Goal: Information Seeking & Learning: Learn about a topic

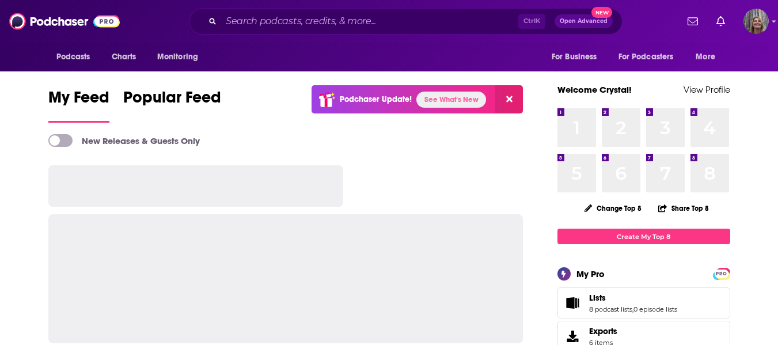
click at [439, 96] on link "See What's New" at bounding box center [451, 100] width 70 height 16
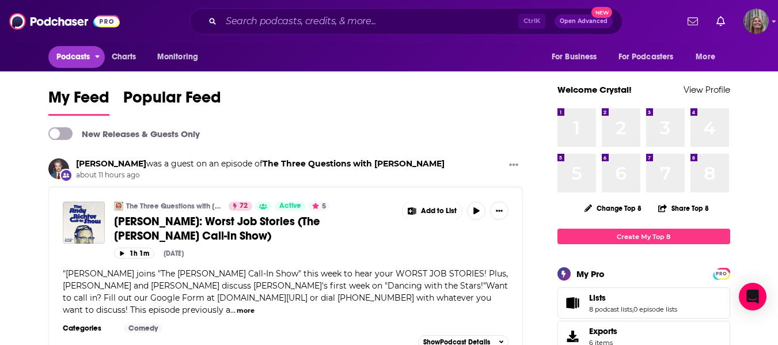
click at [72, 55] on span "Podcasts" at bounding box center [73, 57] width 34 height 16
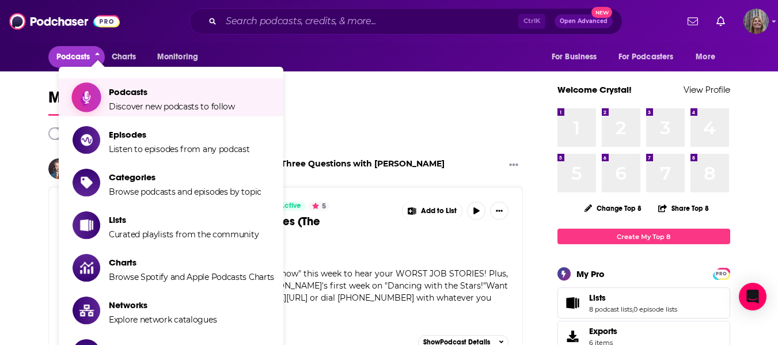
click at [108, 98] on link "Podcasts Discover new podcasts to follow" at bounding box center [173, 97] width 201 height 29
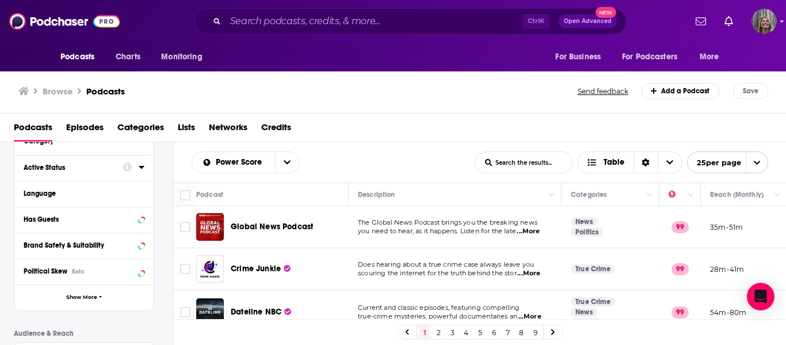
scroll to position [58, 0]
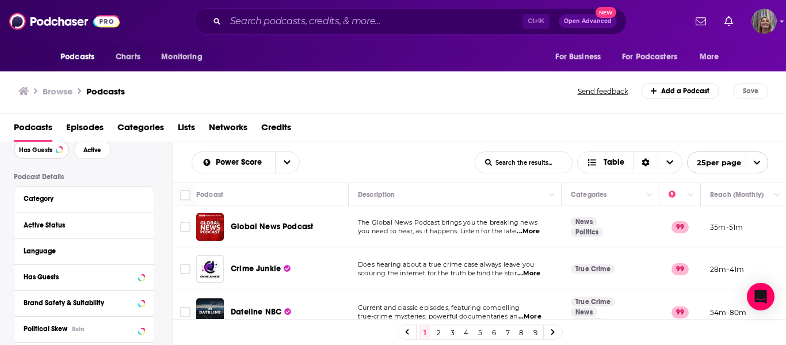
click at [39, 150] on span "Has Guests" at bounding box center [35, 150] width 33 height 6
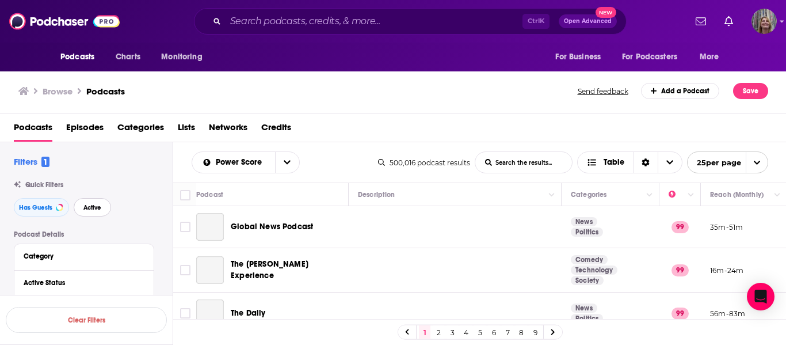
click at [94, 210] on span "Active" at bounding box center [92, 207] width 18 height 6
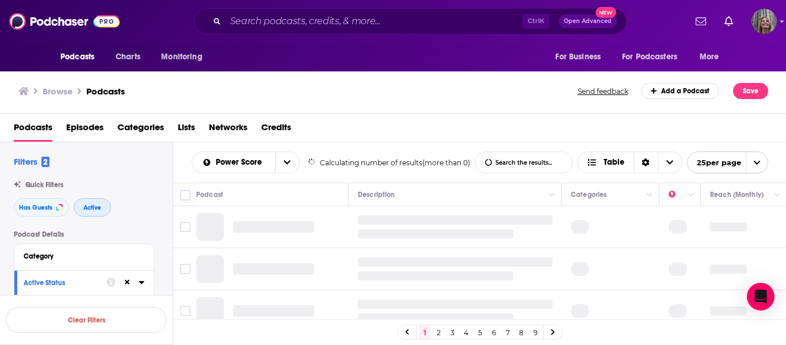
scroll to position [58, 0]
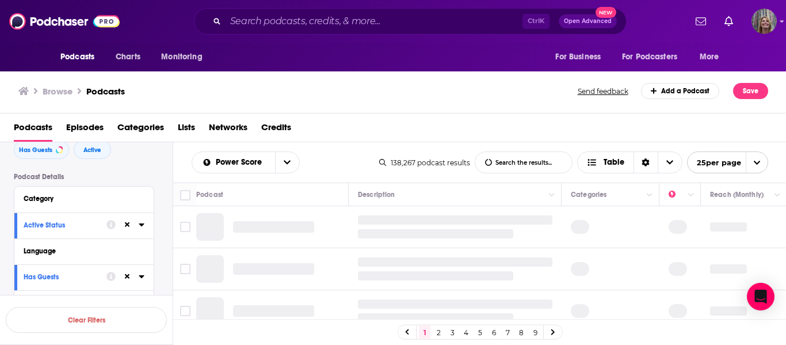
click at [142, 223] on icon at bounding box center [142, 224] width 6 height 9
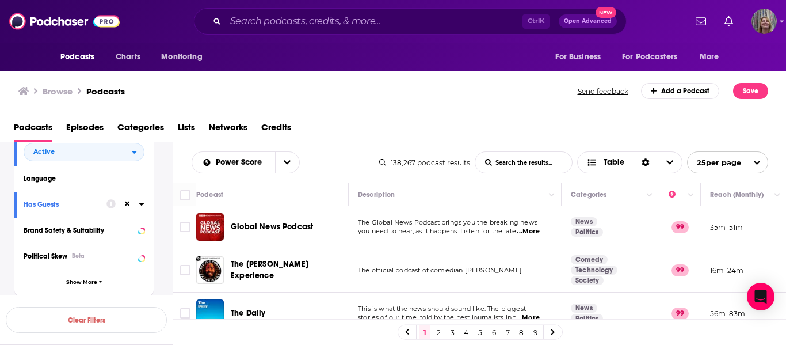
scroll to position [173, 0]
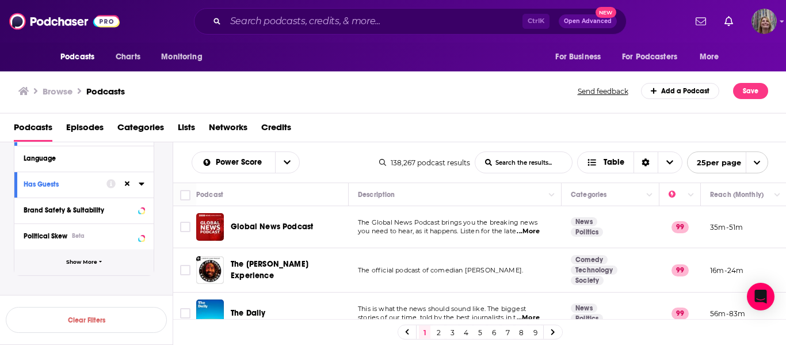
click at [74, 259] on span "Show More" at bounding box center [81, 262] width 31 height 6
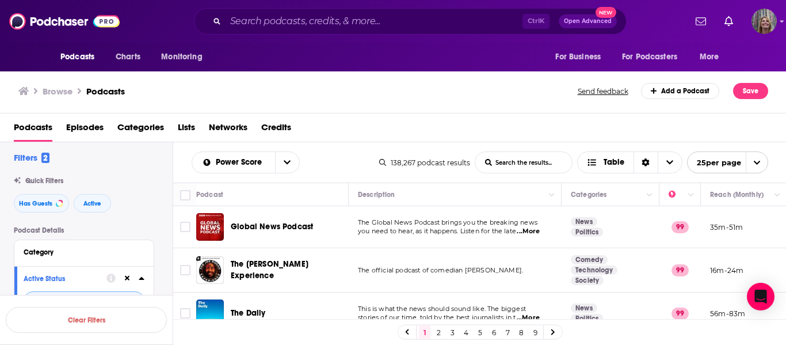
scroll to position [0, 0]
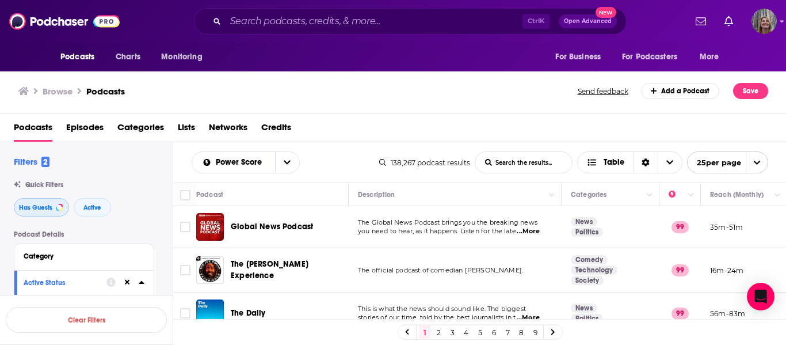
drag, startPoint x: 39, startPoint y: 204, endPoint x: 170, endPoint y: 211, distance: 130.8
click at [39, 204] on span "Has Guests" at bounding box center [35, 207] width 33 height 6
click at [93, 212] on button "Active" at bounding box center [92, 207] width 37 height 18
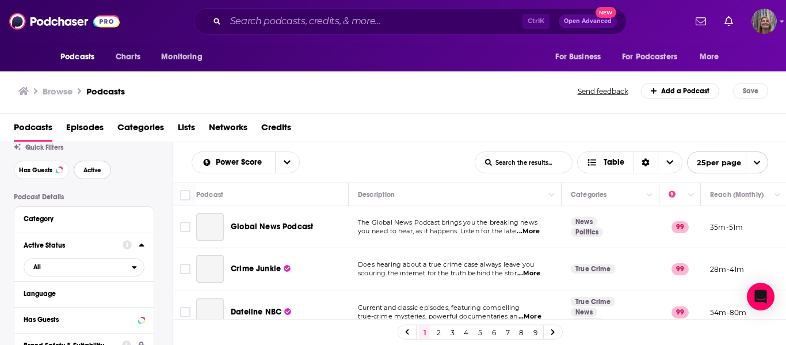
scroll to position [58, 0]
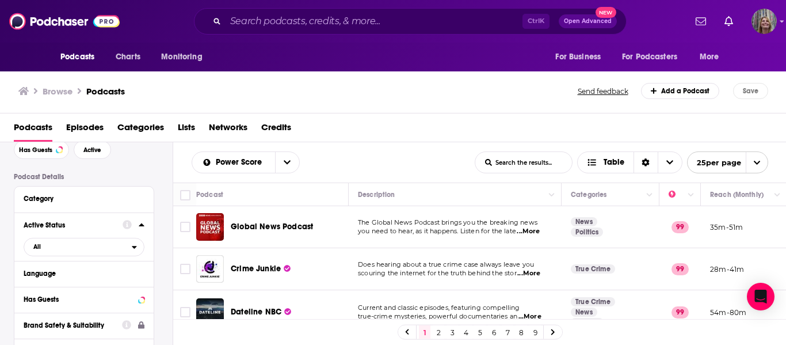
click at [147, 226] on div "Active Status All" at bounding box center [83, 236] width 139 height 48
click at [142, 223] on icon at bounding box center [142, 224] width 6 height 9
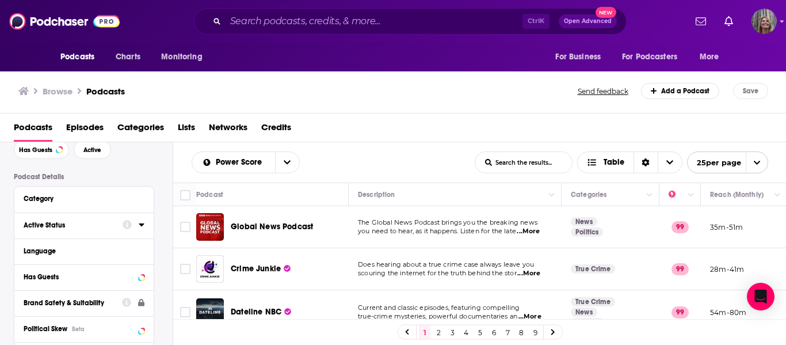
click at [142, 223] on icon at bounding box center [142, 224] width 6 height 9
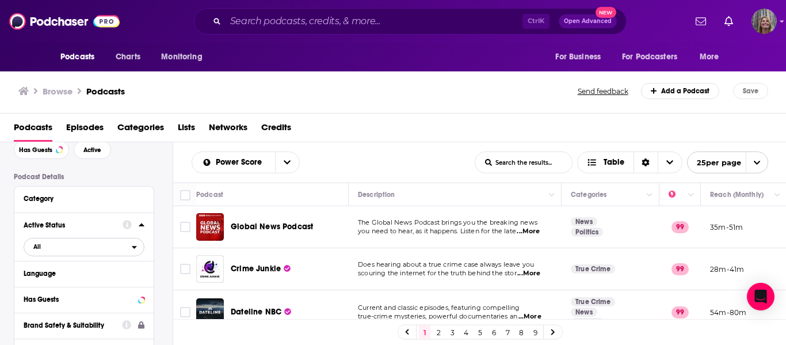
click at [130, 253] on span "All" at bounding box center [78, 246] width 108 height 15
click at [46, 286] on span "Active" at bounding box center [58, 284] width 59 height 6
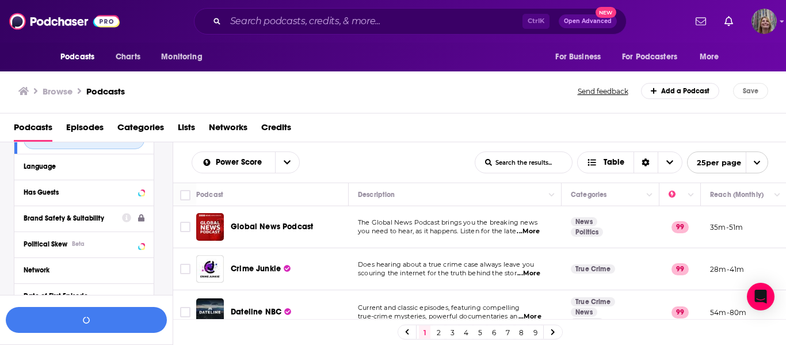
scroll to position [173, 0]
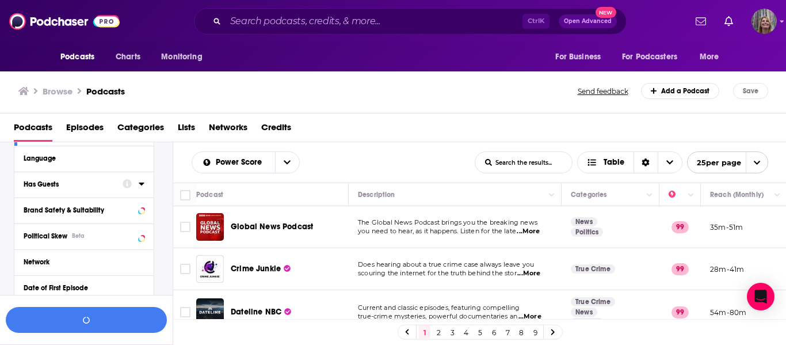
click at [119, 188] on button "Has Guests" at bounding box center [73, 184] width 99 height 14
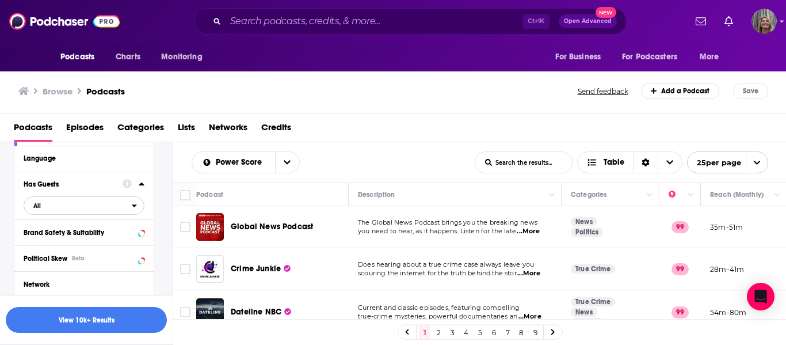
click at [85, 208] on span "All" at bounding box center [78, 205] width 108 height 15
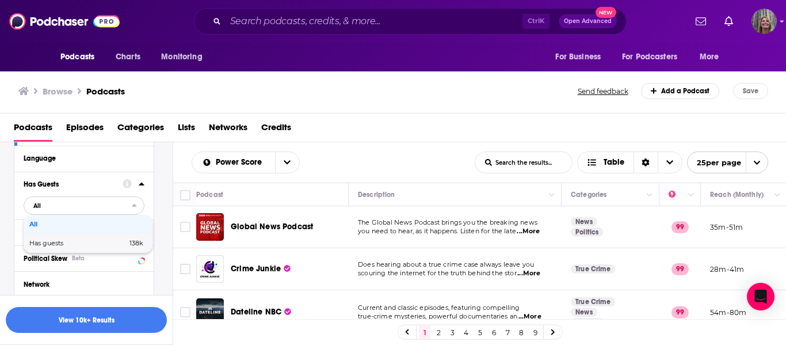
click at [54, 240] on span "Has guests" at bounding box center [62, 243] width 66 height 6
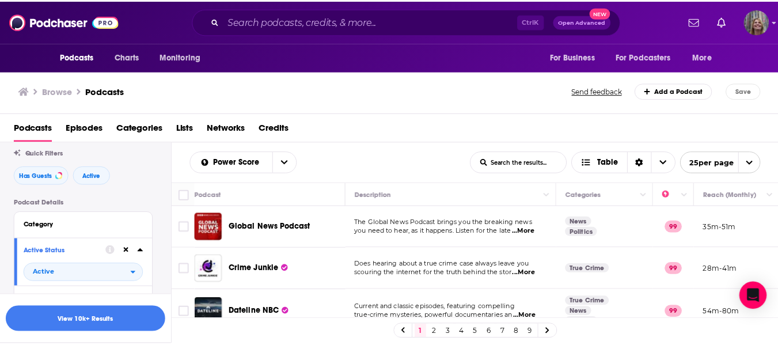
scroll to position [58, 0]
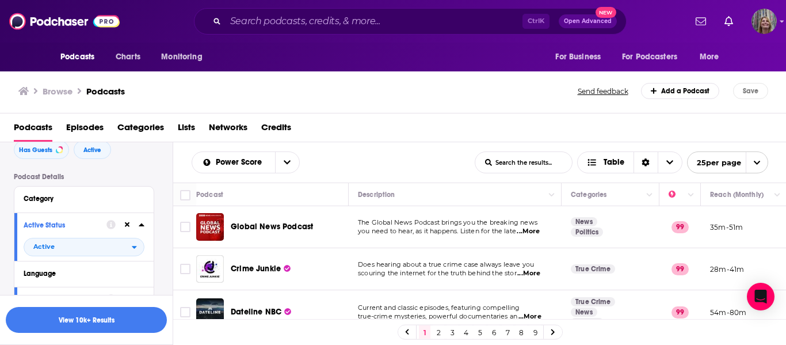
click at [58, 92] on h3 "Browse" at bounding box center [58, 91] width 30 height 11
click at [63, 90] on h3 "Browse" at bounding box center [58, 91] width 30 height 11
click at [161, 129] on span "Categories" at bounding box center [140, 130] width 47 height 24
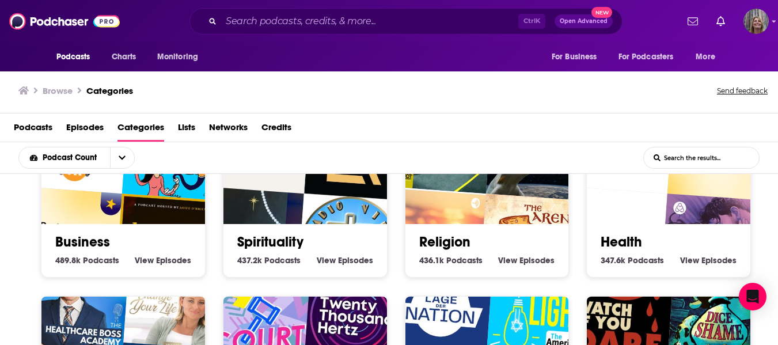
scroll to position [1, 0]
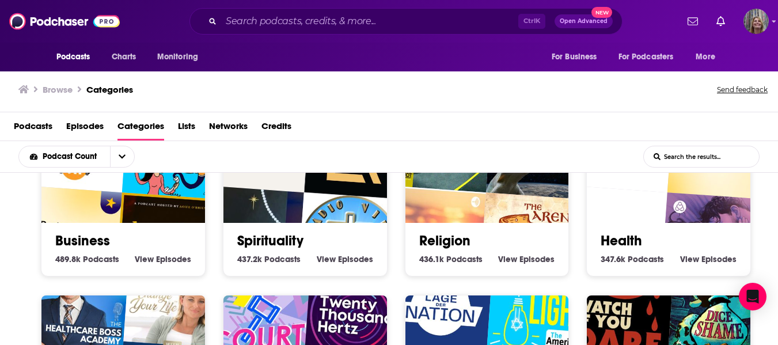
click at [131, 204] on img "Happier At Work®" at bounding box center [167, 244] width 105 height 105
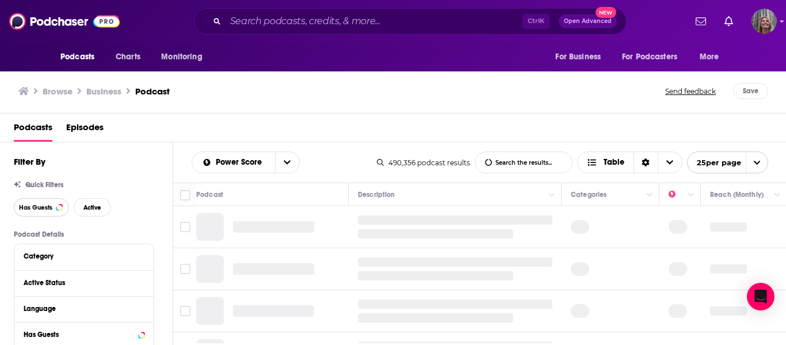
click at [20, 209] on span "Has Guests" at bounding box center [35, 207] width 33 height 6
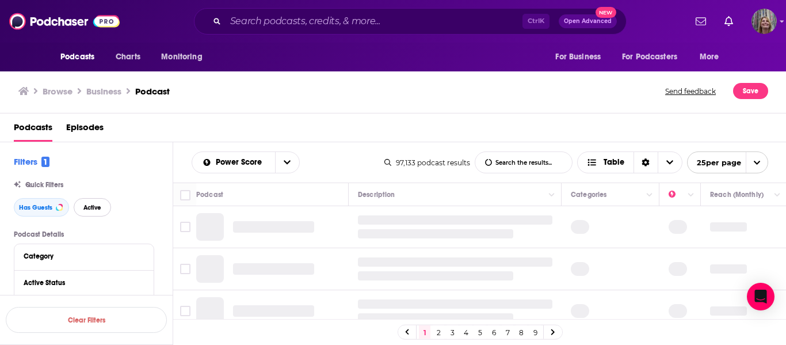
click at [81, 209] on button "Active" at bounding box center [92, 207] width 37 height 18
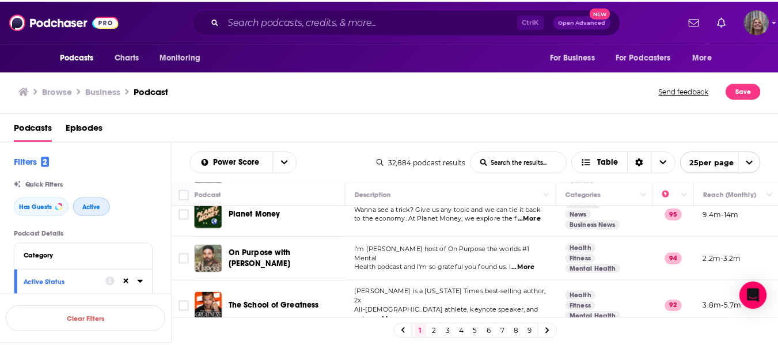
scroll to position [115, 0]
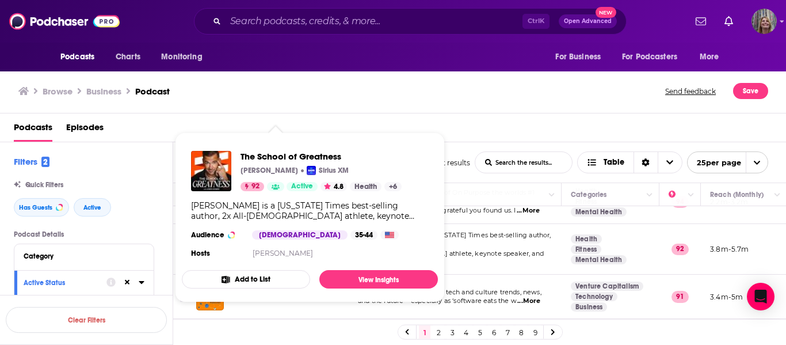
click at [304, 247] on div "The School of Greatness [PERSON_NAME] Sirius XM 92 Active 4.8 Health + 6 [PERSO…" at bounding box center [310, 206] width 256 height 128
click at [342, 273] on link "View Insights" at bounding box center [378, 279] width 119 height 18
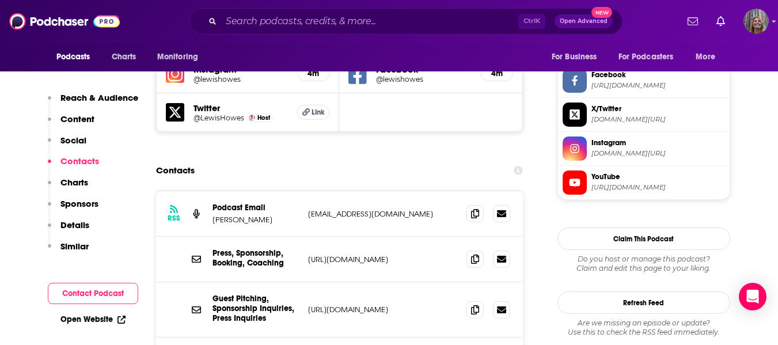
scroll to position [1036, 0]
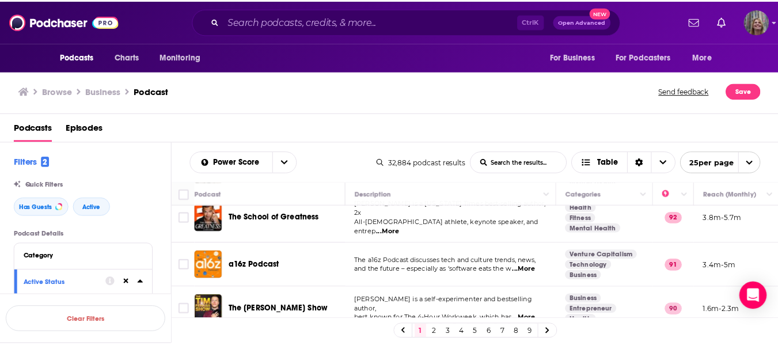
scroll to position [173, 0]
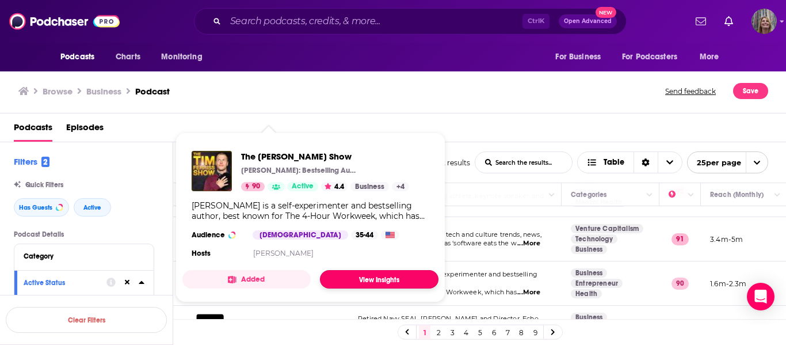
click at [341, 279] on link "View Insights" at bounding box center [379, 279] width 119 height 18
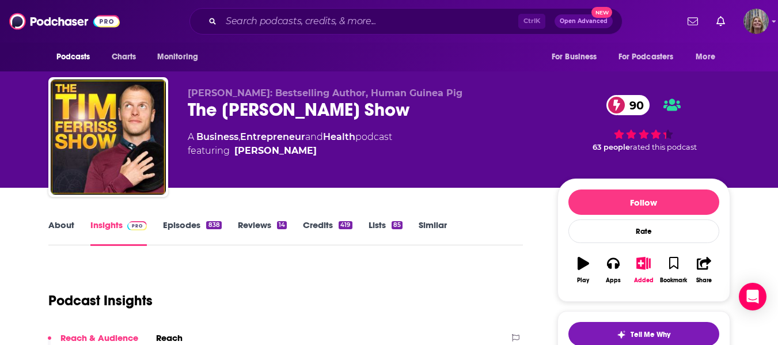
click at [199, 220] on link "Episodes 838" at bounding box center [192, 232] width 58 height 26
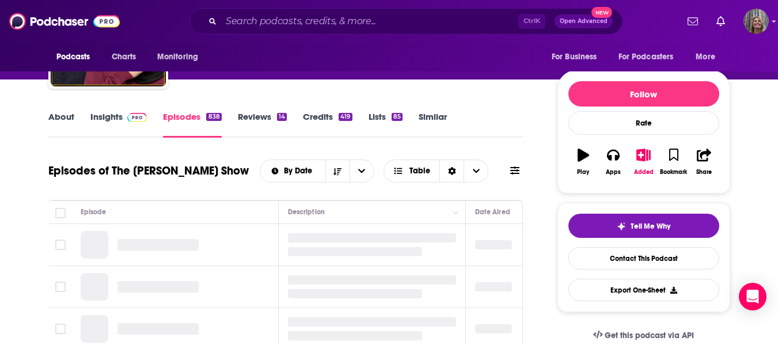
scroll to position [115, 0]
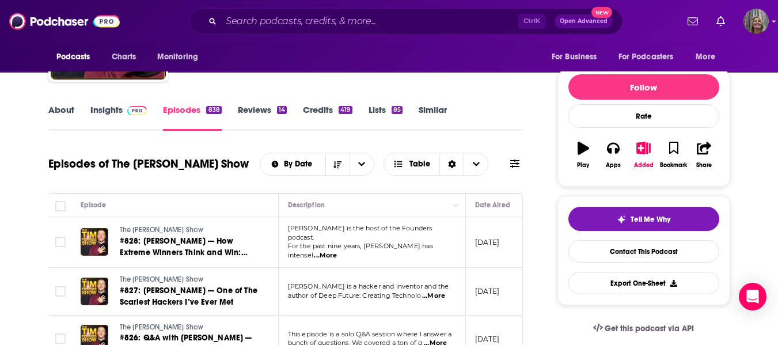
click at [67, 107] on link "About" at bounding box center [61, 117] width 26 height 26
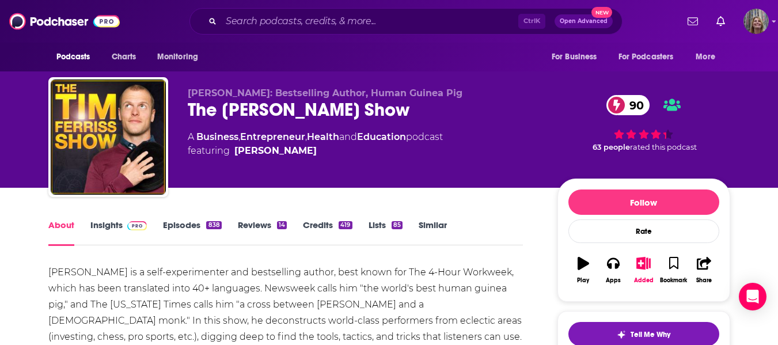
click at [97, 220] on link "Insights" at bounding box center [118, 232] width 57 height 26
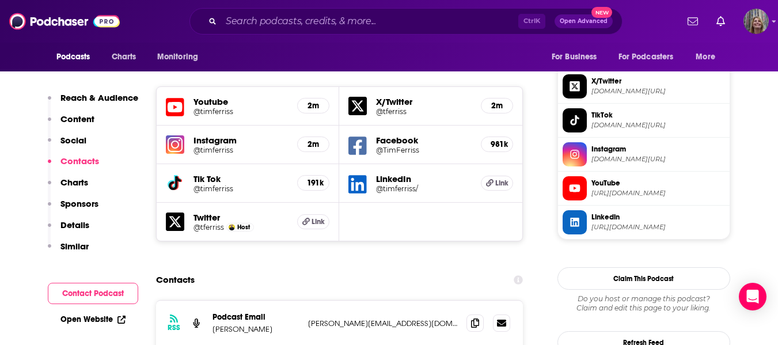
scroll to position [1036, 0]
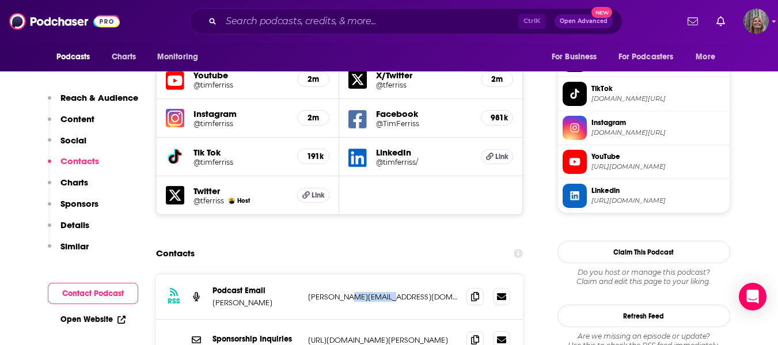
drag, startPoint x: 399, startPoint y: 216, endPoint x: 347, endPoint y: 216, distance: 51.8
click at [347, 292] on p "[PERSON_NAME][EMAIL_ADDRESS][DOMAIN_NAME]" at bounding box center [383, 297] width 150 height 10
click at [424, 335] on p "[URL][DOMAIN_NAME][PERSON_NAME]" at bounding box center [383, 340] width 150 height 10
click at [475, 291] on icon at bounding box center [475, 295] width 8 height 9
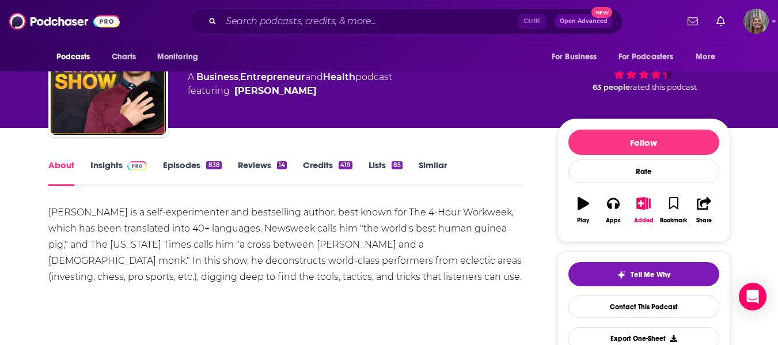
scroll to position [115, 0]
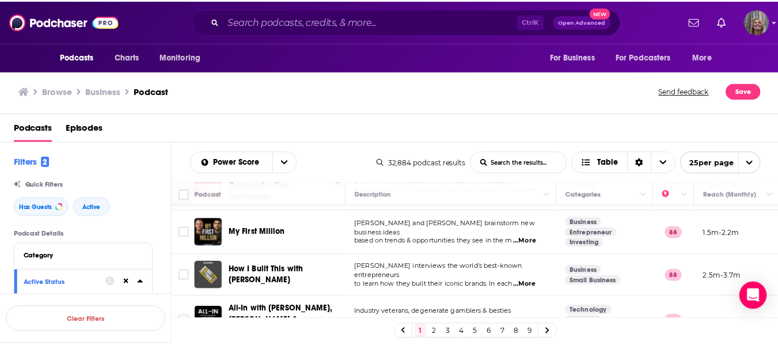
scroll to position [460, 0]
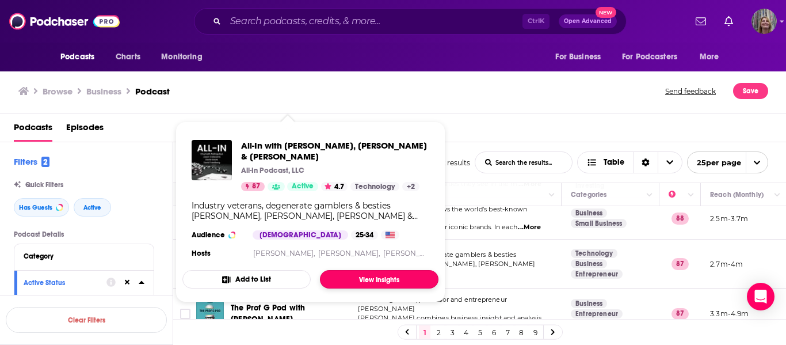
click at [374, 279] on link "View Insights" at bounding box center [379, 279] width 119 height 18
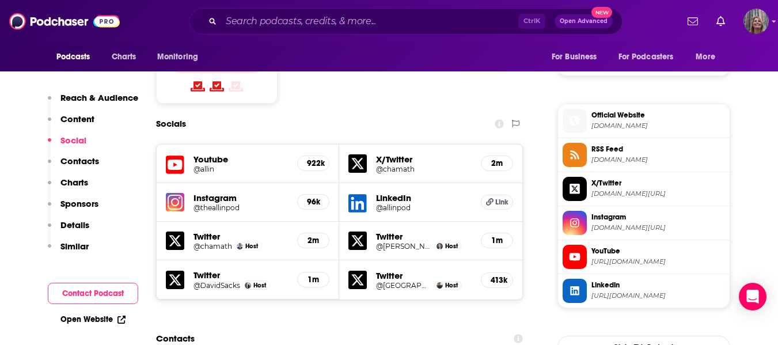
scroll to position [1036, 0]
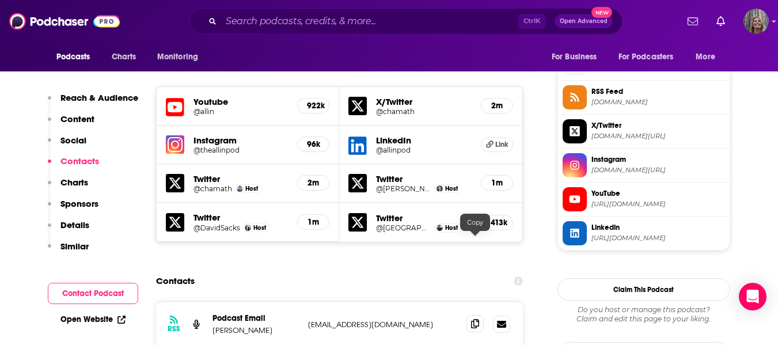
click at [473, 319] on icon at bounding box center [475, 323] width 8 height 9
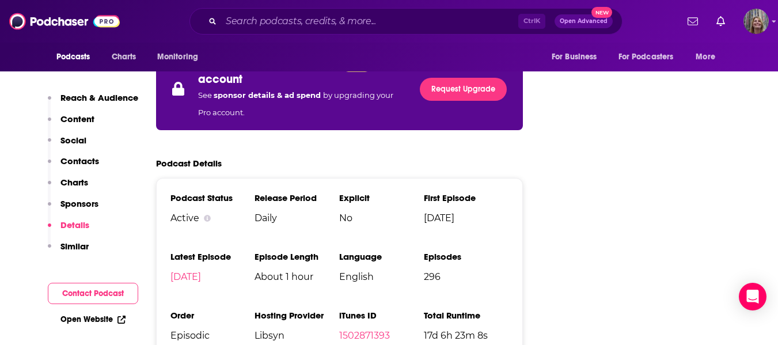
scroll to position [2072, 0]
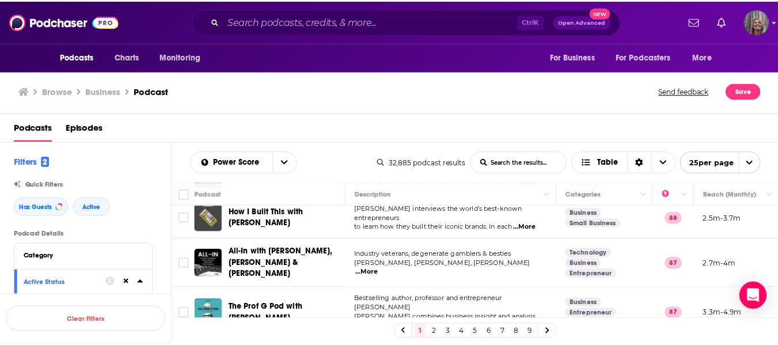
scroll to position [518, 0]
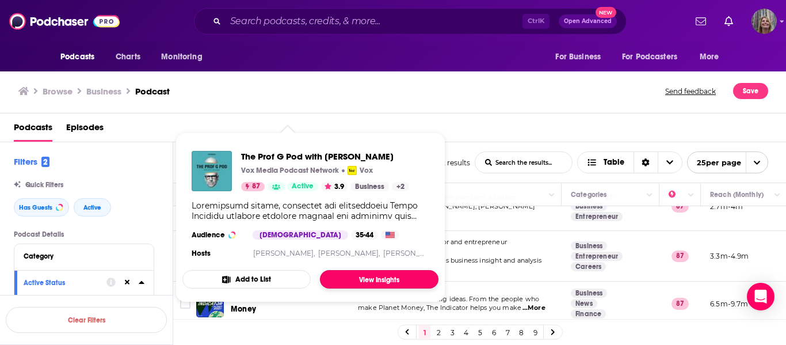
click at [350, 280] on link "View Insights" at bounding box center [379, 279] width 119 height 18
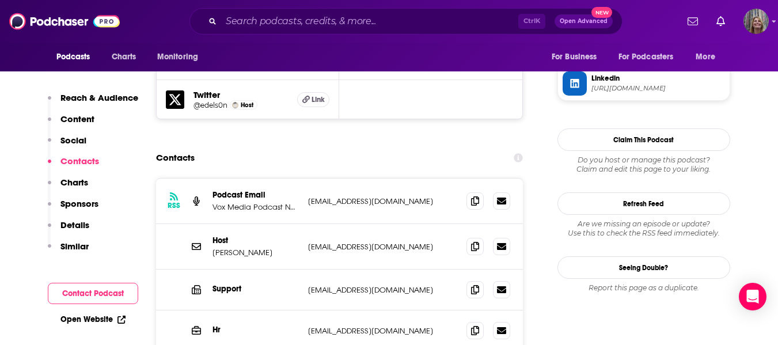
scroll to position [1151, 0]
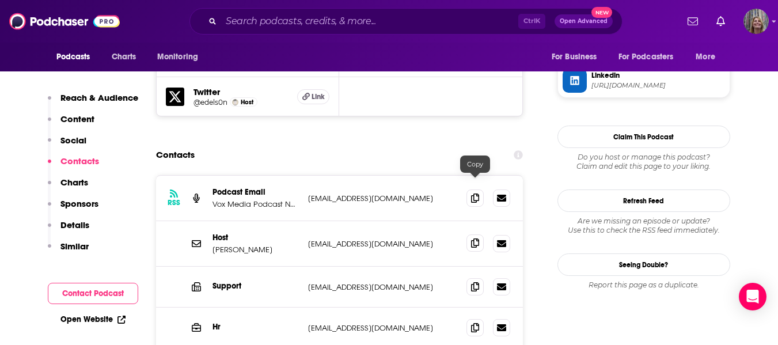
click at [473, 238] on icon at bounding box center [475, 242] width 8 height 9
